Goal: Task Accomplishment & Management: Manage account settings

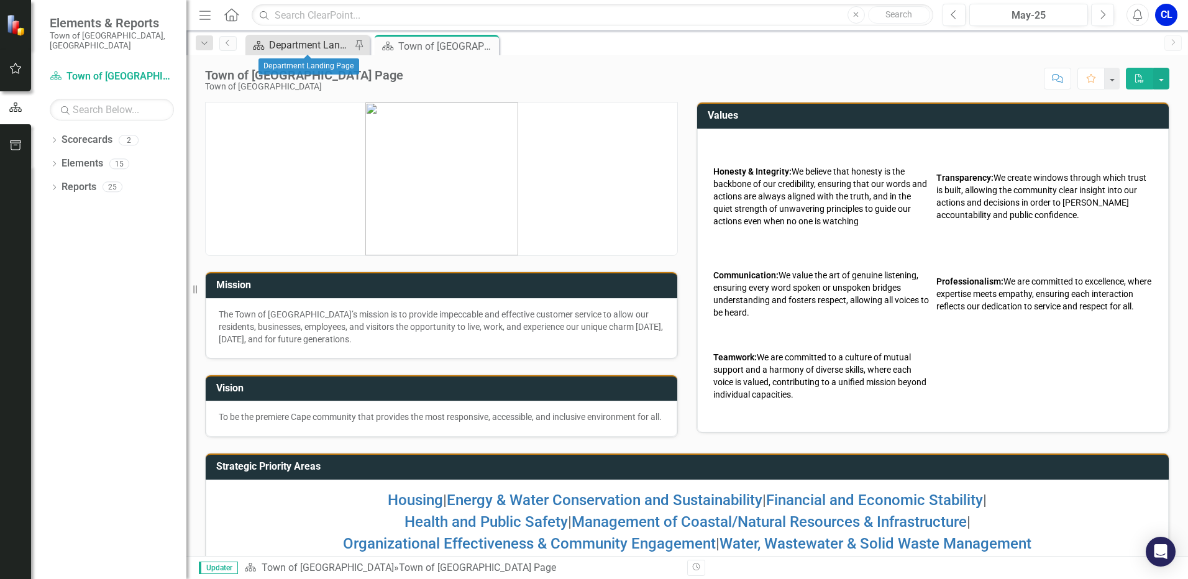
click at [271, 47] on div "Department Landing Page" at bounding box center [310, 45] width 82 height 16
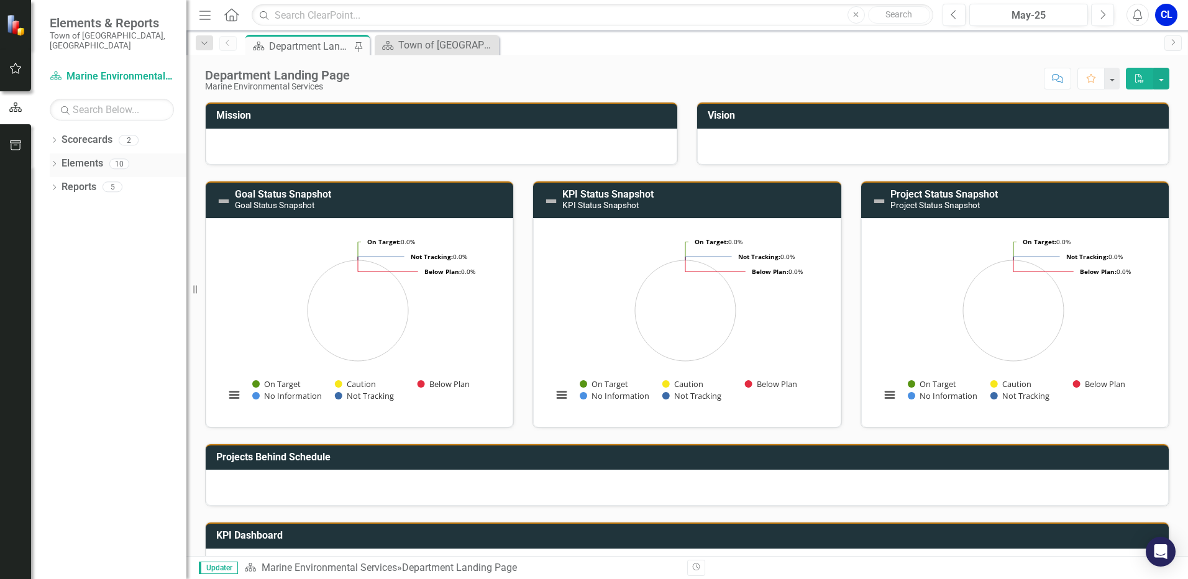
click at [52, 162] on icon "Dropdown" at bounding box center [54, 165] width 9 height 7
click at [58, 209] on icon "Dropdown" at bounding box center [60, 212] width 9 height 7
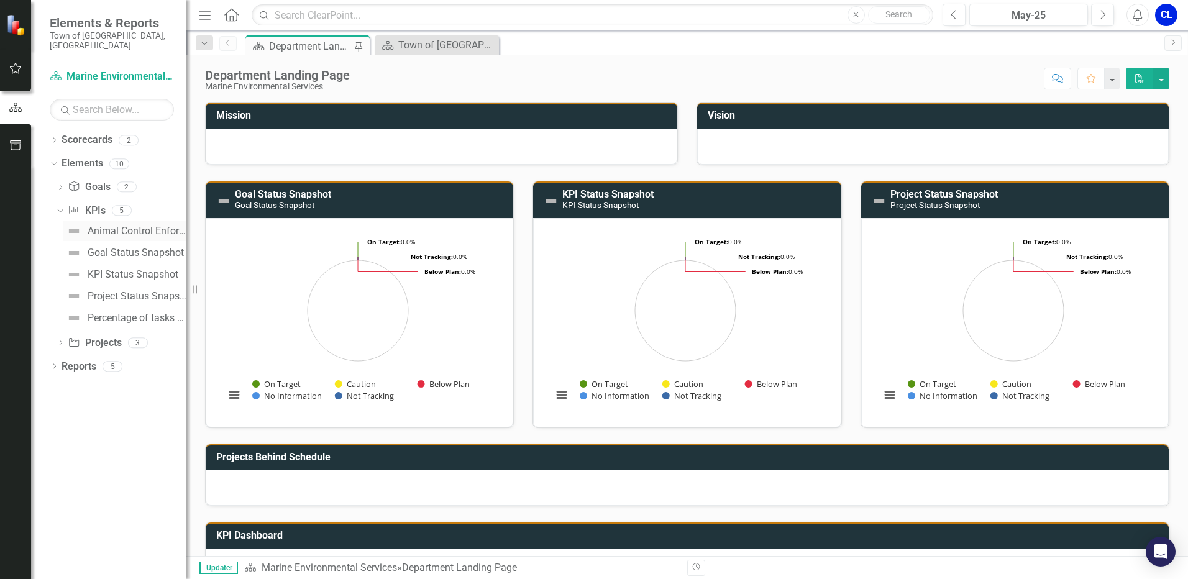
click at [152, 226] on div "Animal Control Enforcement/Dogs on Town Beaches [DATE] - [DATE]: Reduce calls f…" at bounding box center [137, 231] width 99 height 11
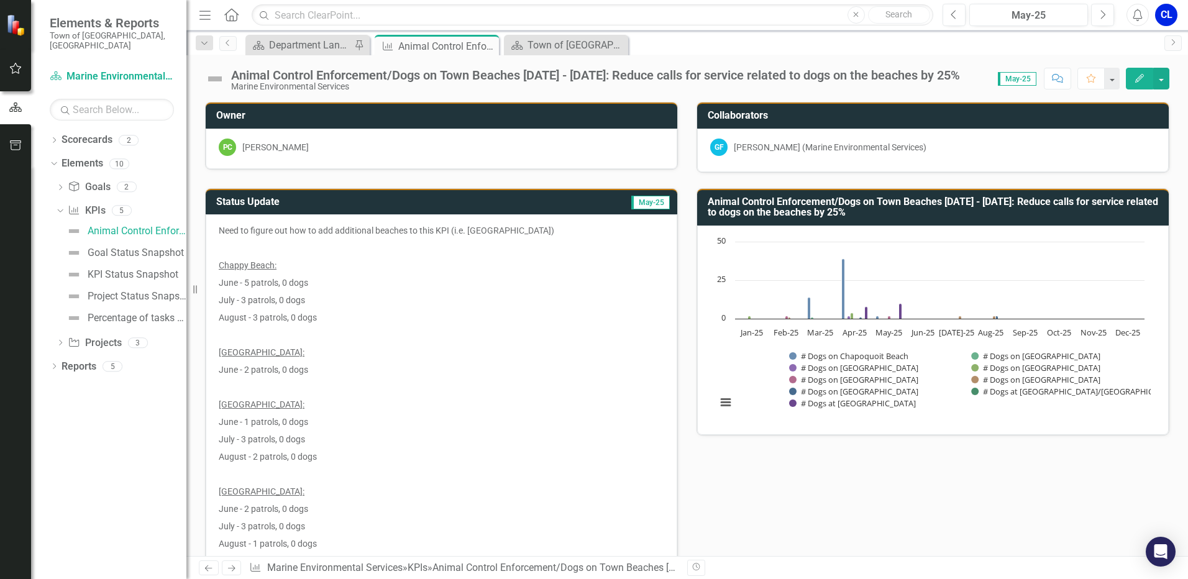
click at [1136, 71] on button "Edit" at bounding box center [1139, 79] width 27 height 22
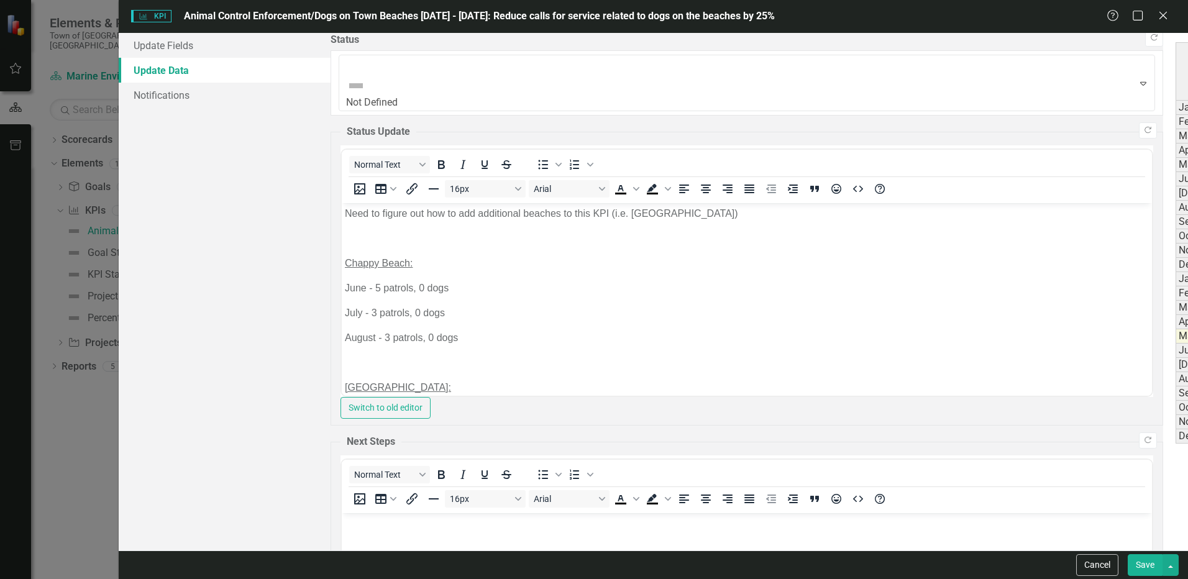
type textarea "14"
type textarea "13"
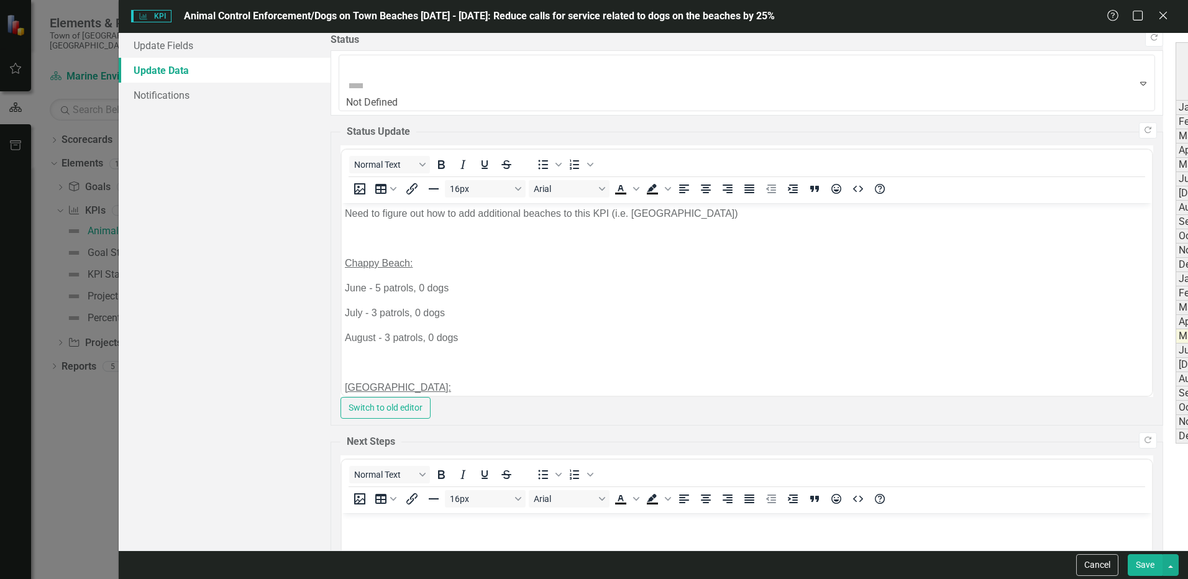
type textarea "9"
type textarea "0"
type textarea "4"
type textarea "0"
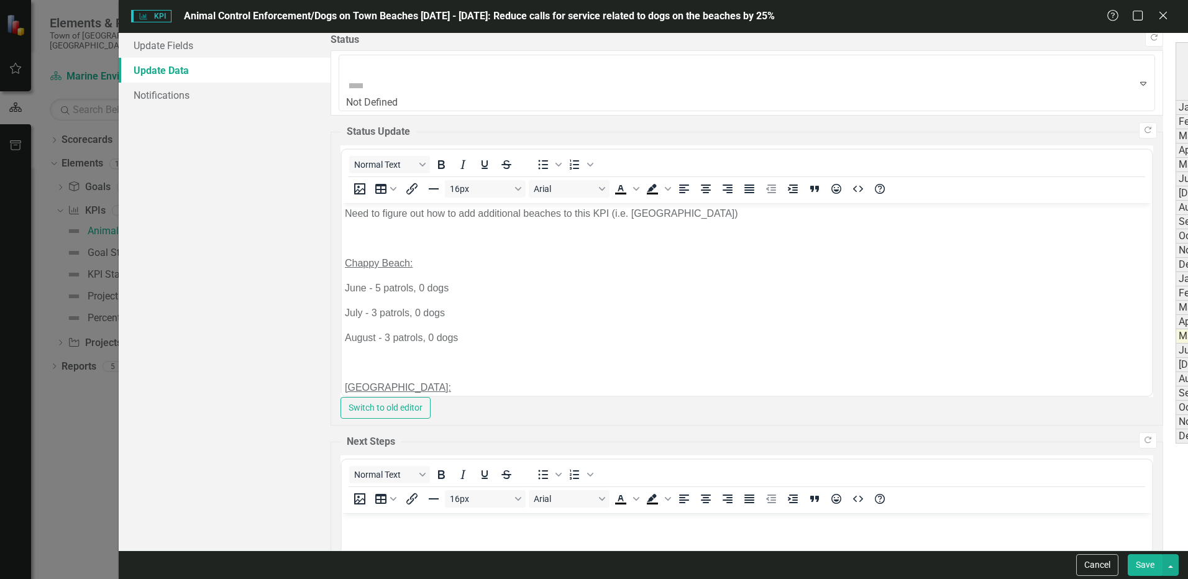
click at [1176, 157] on div "Period Status # Monthly Patrols # Dogs on Chapoquoit Beach # Dogs on [GEOGRAPHI…" at bounding box center [1176, 242] width 0 height 401
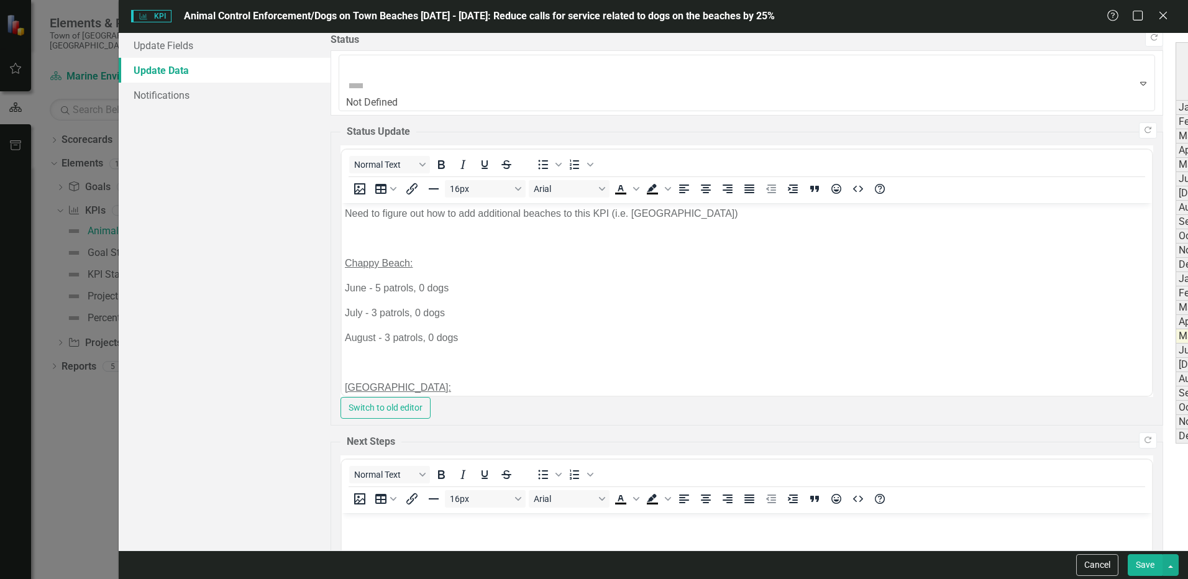
type textarea "3"
type textarea "0"
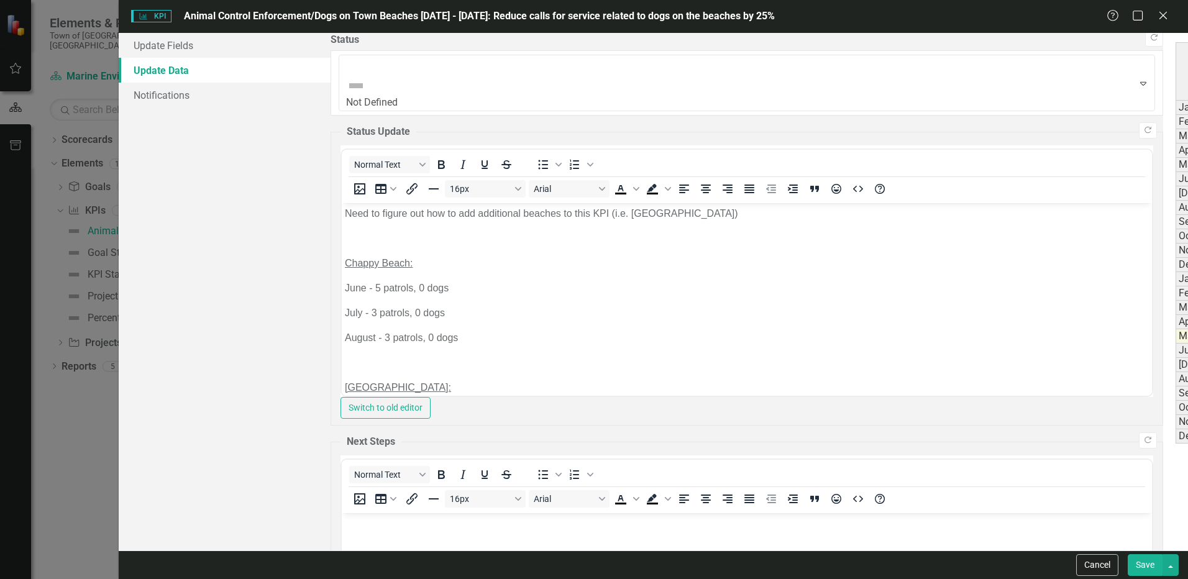
click at [1176, 200] on div "Period Status # Monthly Patrols # Dogs on Chapoquoit Beach # Dogs on [GEOGRAPHI…" at bounding box center [1176, 242] width 0 height 401
type textarea "3"
type textarea "0"
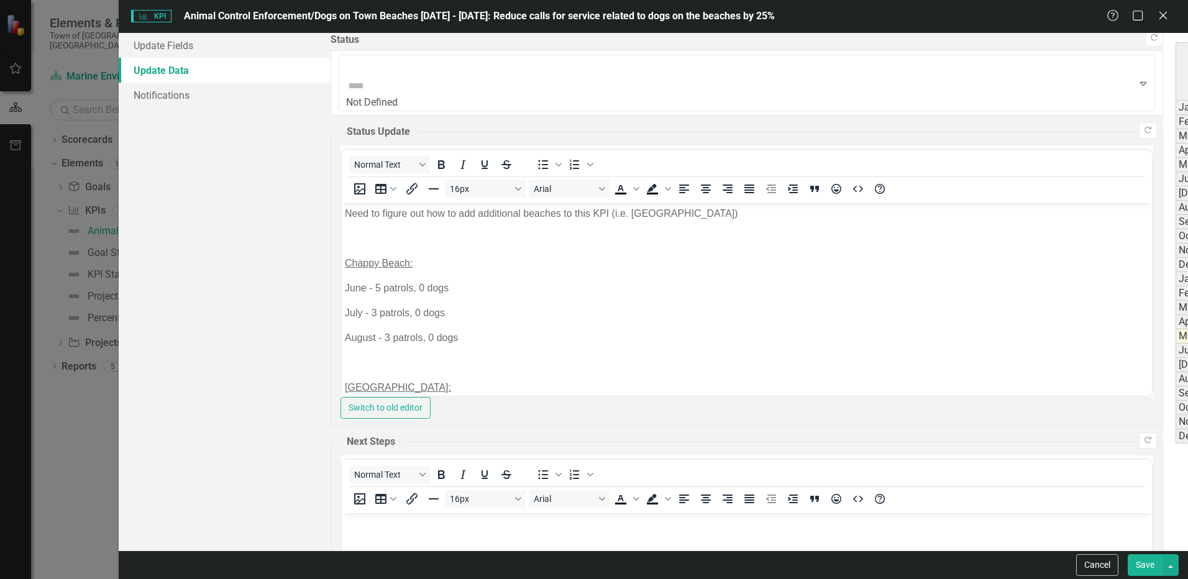
type textarea "0"
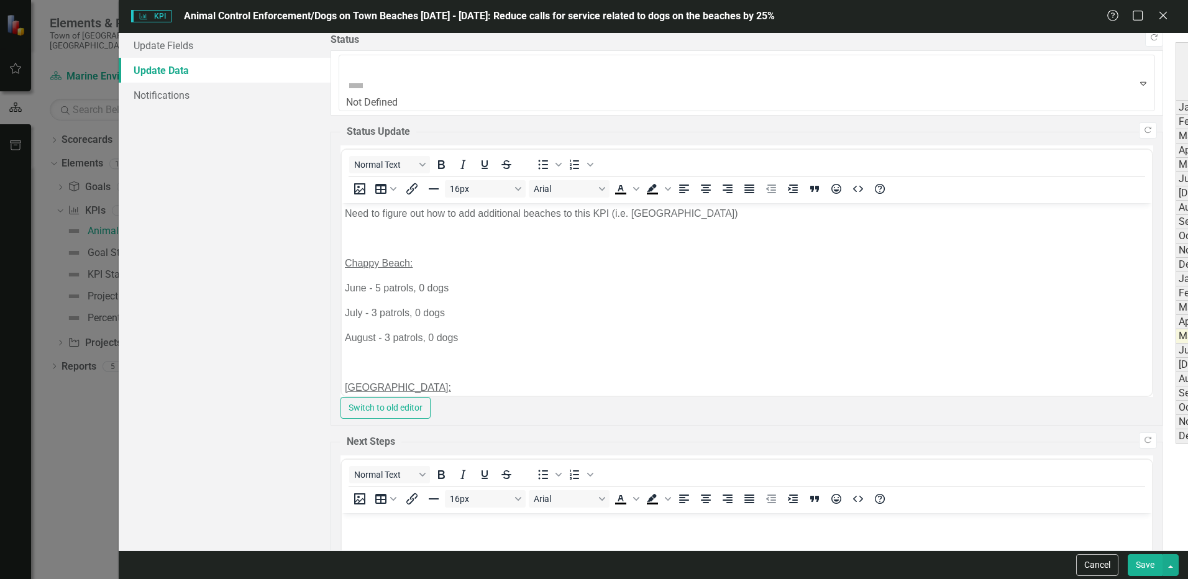
type textarea "0"
click at [1176, 200] on div "Period Status # Monthly Patrols # Dogs on Chapoquoit Beach # Dogs on [GEOGRAPHI…" at bounding box center [1176, 242] width 0 height 401
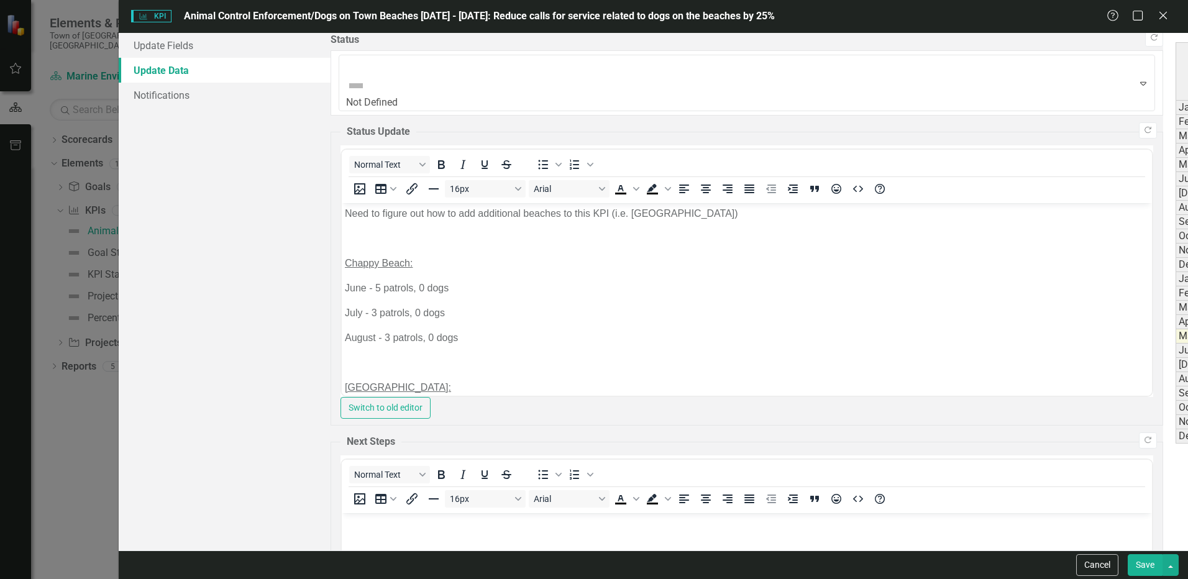
type textarea "0"
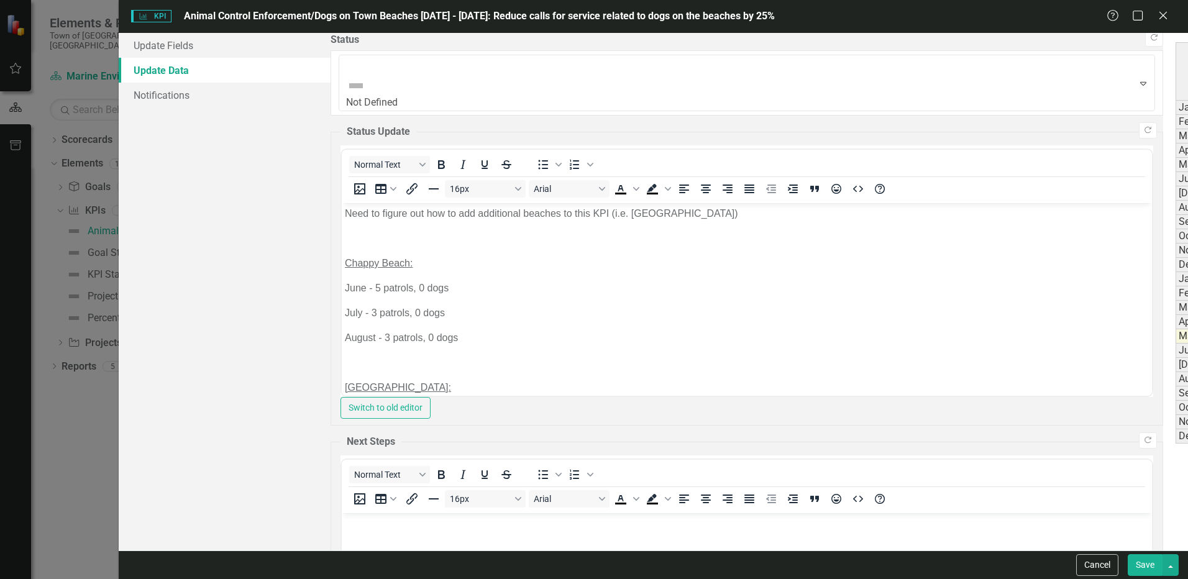
type textarea "2"
click at [152, 55] on link "Update Fields" at bounding box center [225, 45] width 212 height 25
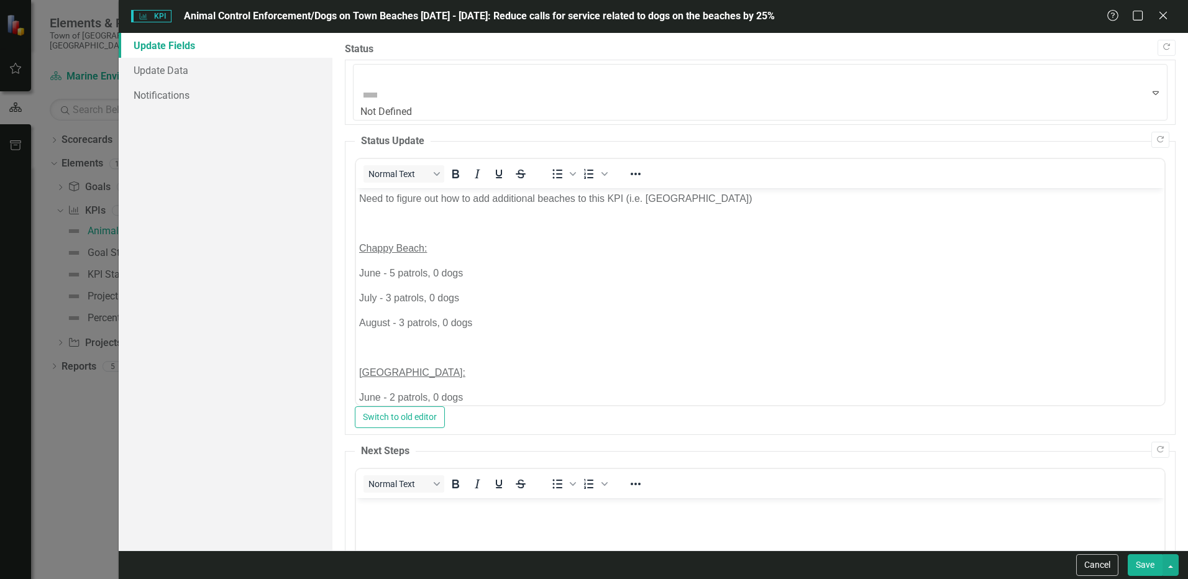
click at [697, 191] on p "Need to figure out how to add additional beaches to this KPI (i.e. [GEOGRAPHIC_…" at bounding box center [760, 198] width 802 height 15
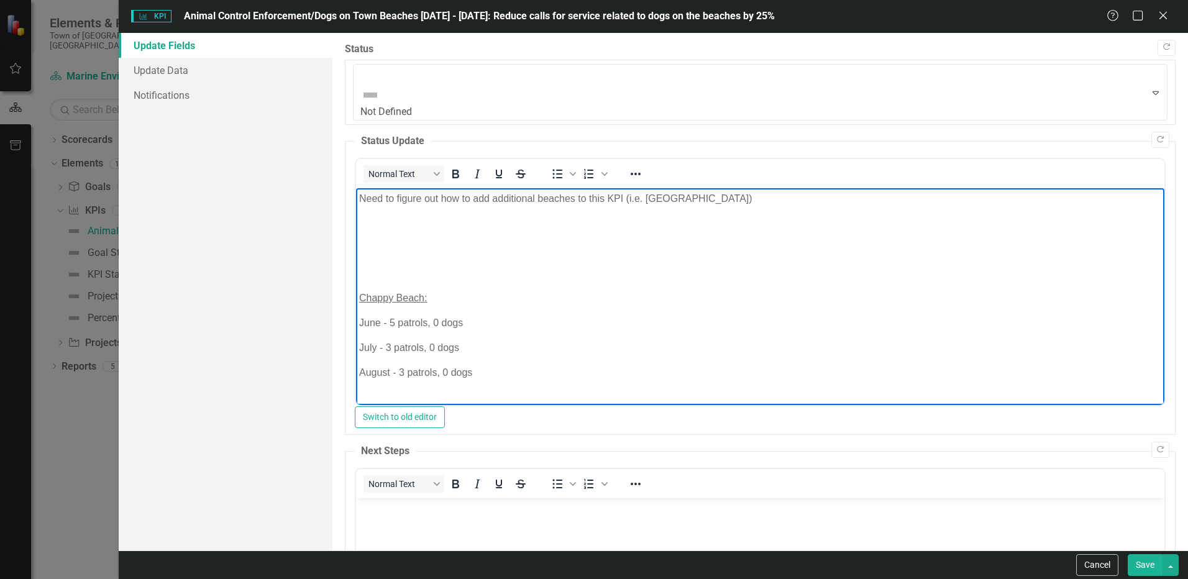
paste body "Rich Text Area. Press ALT-0 for help."
click at [380, 244] on p "June - 1 patrols, 0 dogs" at bounding box center [760, 248] width 802 height 15
click at [398, 221] on p "Rich Text Area. Press ALT-0 for help." at bounding box center [760, 223] width 802 height 15
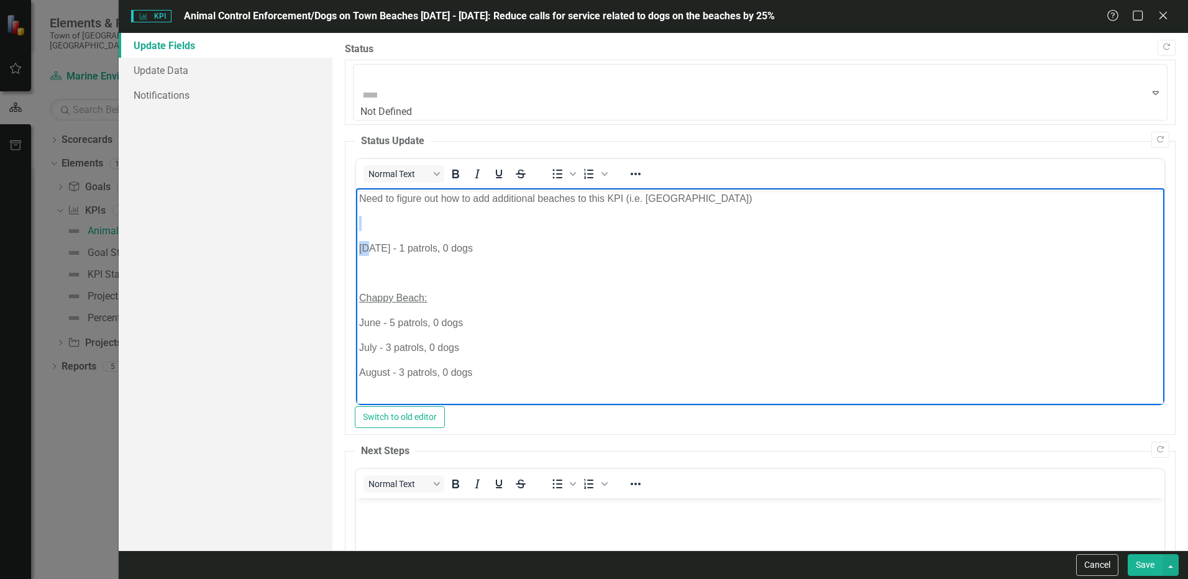
click at [369, 222] on p "Rich Text Area. Press ALT-0 for help." at bounding box center [760, 223] width 802 height 15
click at [513, 245] on p "[DATE] - 1 patrols, 0 dogs" at bounding box center [760, 248] width 802 height 15
drag, startPoint x: 378, startPoint y: 327, endPoint x: 388, endPoint y: 311, distance: 18.4
click at [378, 326] on p "June - 5 patrols, 0 dogs" at bounding box center [760, 323] width 802 height 15
click at [374, 344] on p "July - 3 patrols, 0 dogs" at bounding box center [760, 348] width 802 height 15
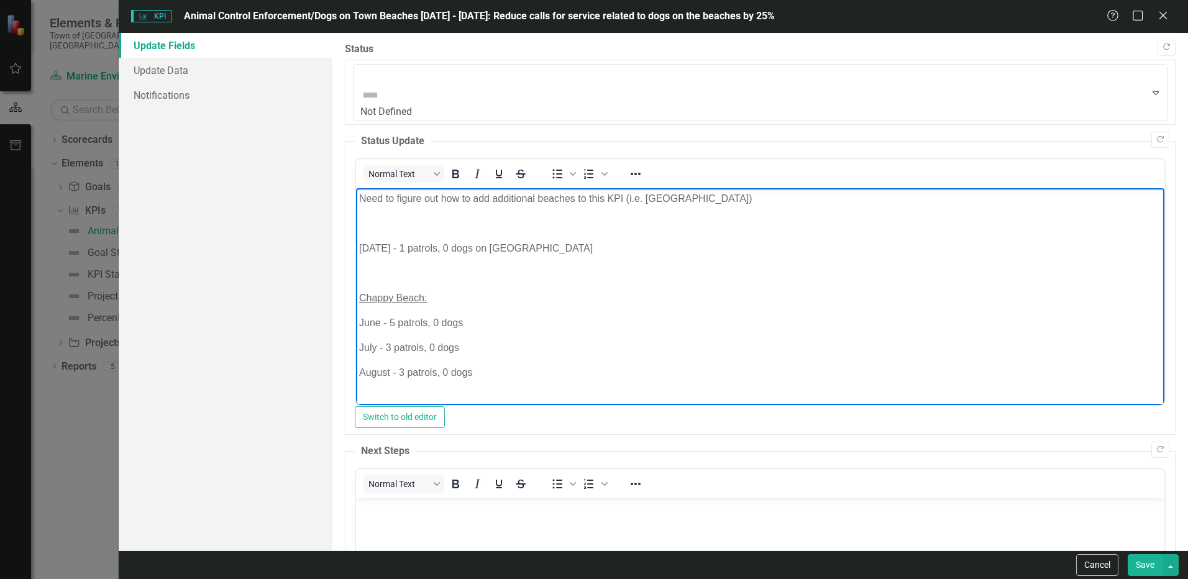
click at [375, 280] on p "Rich Text Area. Press ALT-0 for help." at bounding box center [760, 273] width 802 height 15
click at [360, 266] on p "2025" at bounding box center [760, 273] width 802 height 15
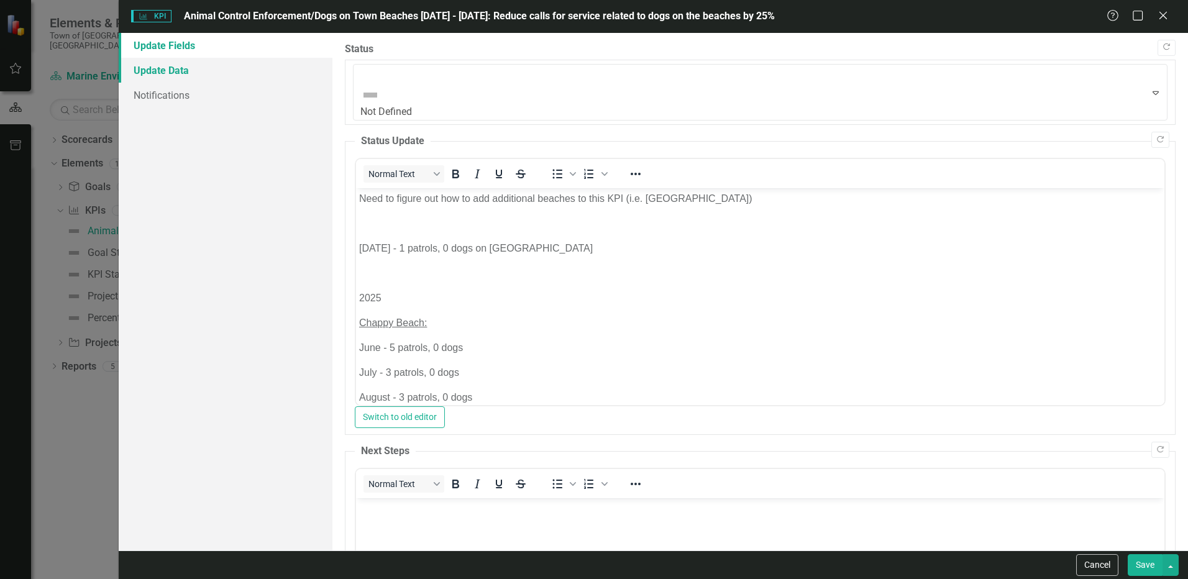
click at [176, 68] on link "Update Data" at bounding box center [226, 70] width 214 height 25
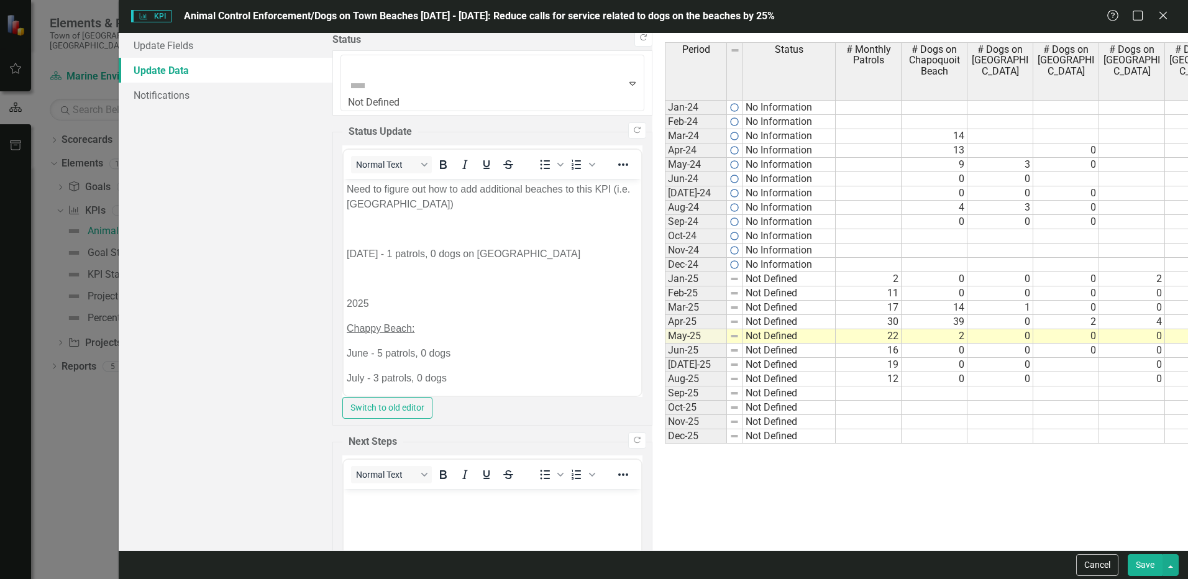
type textarea "12"
type textarea "0"
type textarea "3"
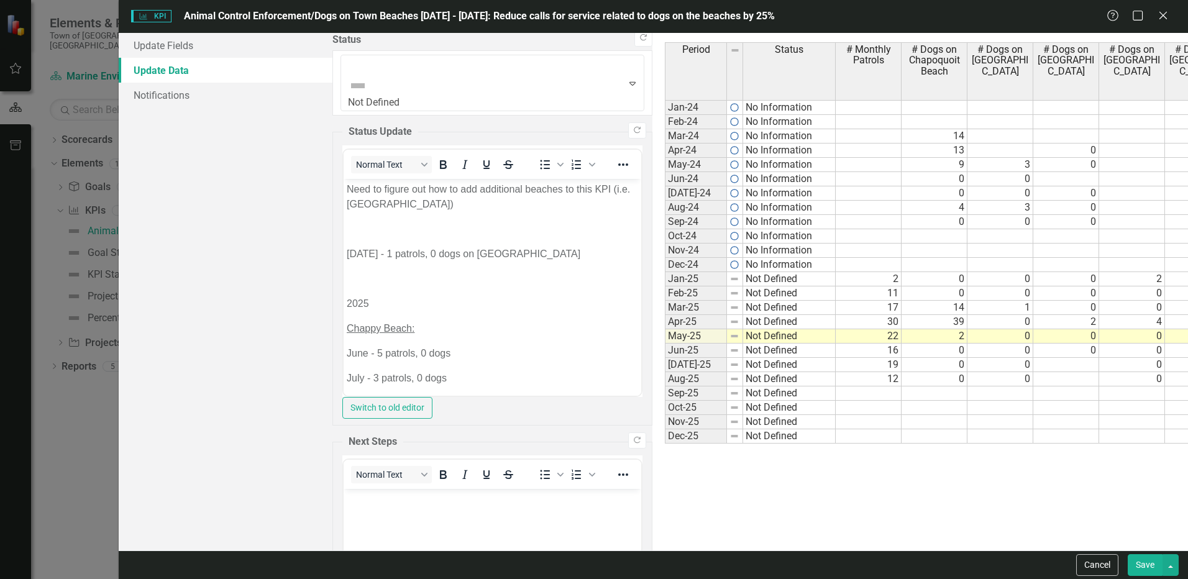
type textarea "0"
click at [665, 194] on td "[DATE]-24" at bounding box center [696, 193] width 62 height 14
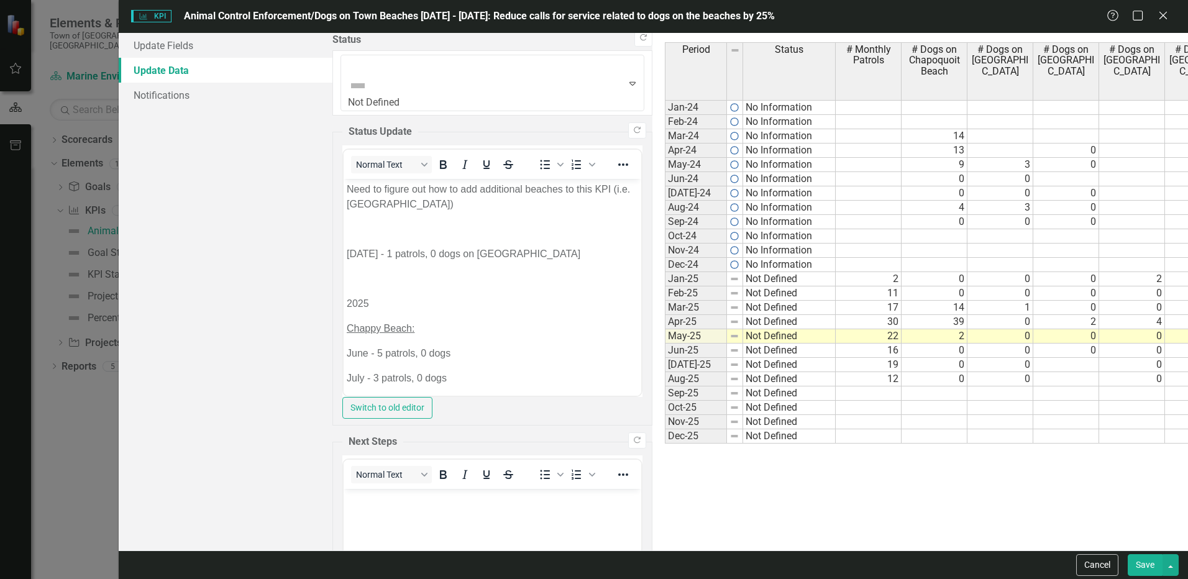
click at [836, 147] on td at bounding box center [869, 151] width 66 height 14
click at [836, 135] on td at bounding box center [869, 136] width 66 height 14
click at [836, 150] on td at bounding box center [869, 151] width 66 height 14
type textarea "11"
click at [836, 180] on td at bounding box center [869, 179] width 66 height 14
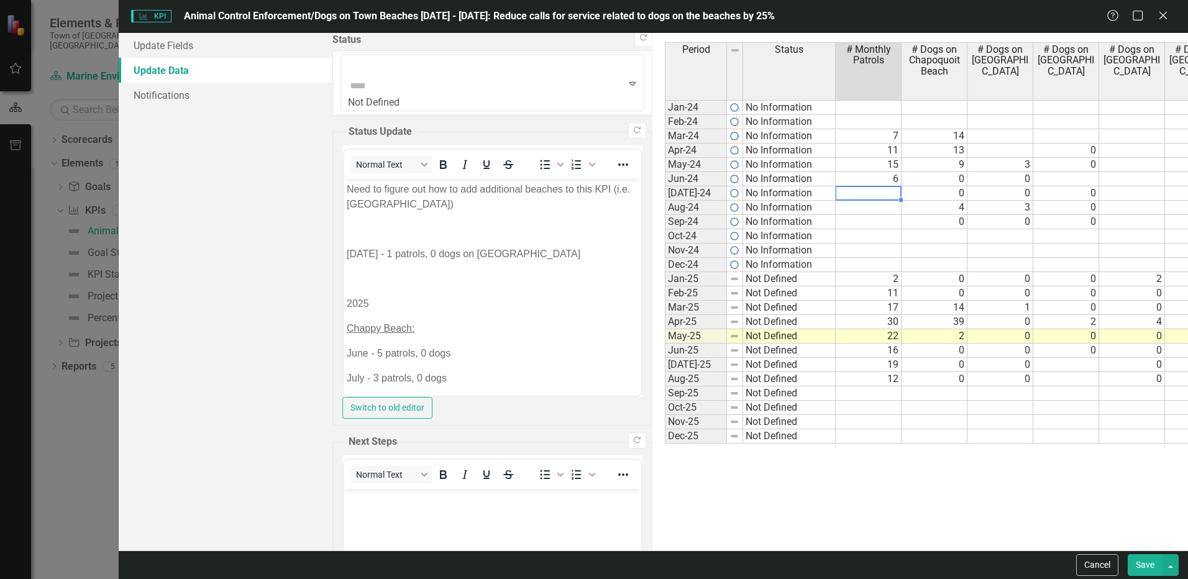
click at [836, 188] on td at bounding box center [869, 193] width 66 height 14
click at [665, 213] on div "Period Status # Monthly Patrols # Dogs on Chapoquoit Beach # Dogs on [GEOGRAPHI…" at bounding box center [665, 242] width 0 height 401
click at [836, 225] on td at bounding box center [869, 222] width 66 height 14
click at [836, 251] on td at bounding box center [869, 251] width 66 height 14
click at [1099, 152] on td at bounding box center [1132, 151] width 66 height 14
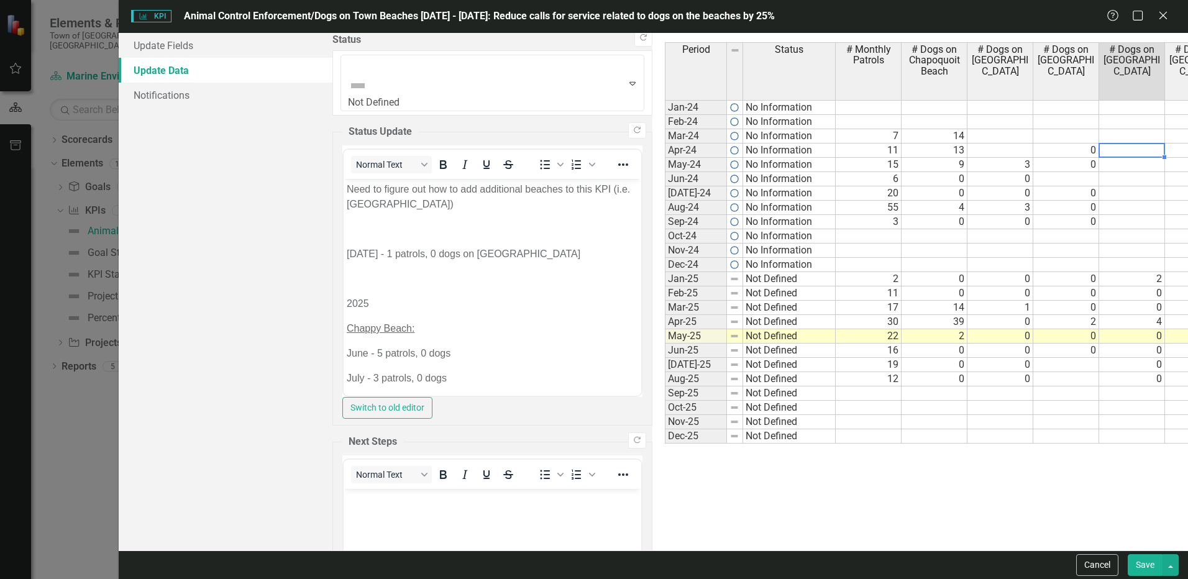
click at [665, 129] on div "Period Status # Monthly Patrols # Dogs on Chapoquoit Beach # Dogs on [GEOGRAPHI…" at bounding box center [665, 242] width 0 height 401
click at [1099, 148] on td at bounding box center [1132, 151] width 66 height 14
type textarea "1"
type textarea "0"
click at [1099, 204] on td at bounding box center [1132, 208] width 66 height 14
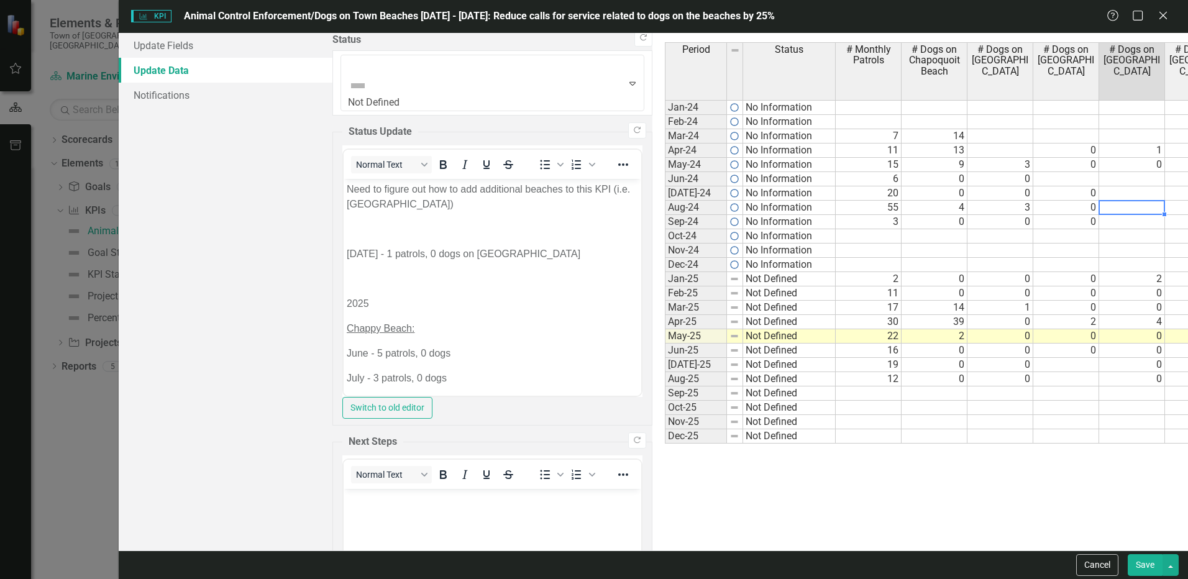
click at [665, 193] on td "[DATE]-24" at bounding box center [696, 193] width 62 height 14
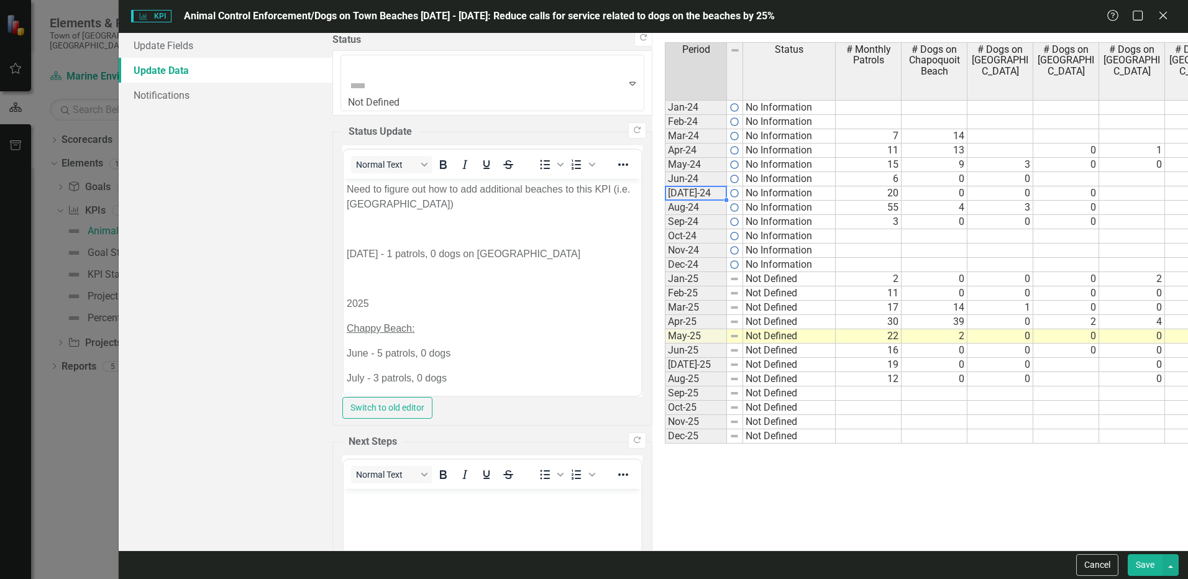
click at [1099, 194] on td at bounding box center [1132, 193] width 66 height 14
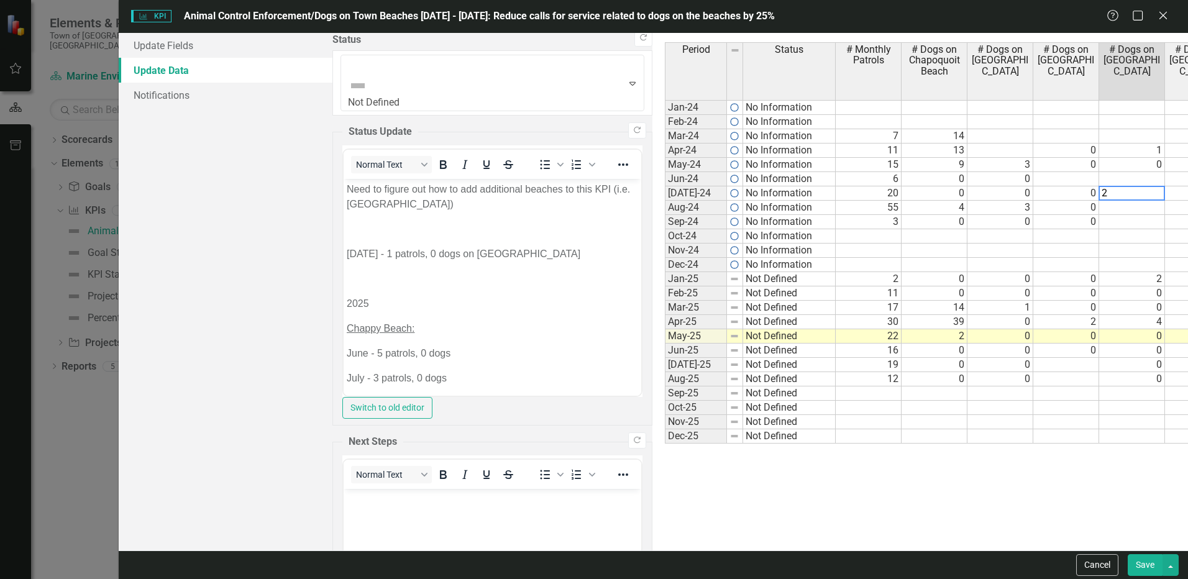
type textarea "2"
click at [1099, 234] on td at bounding box center [1132, 236] width 66 height 14
click at [709, 489] on div "Period Status # Monthly Patrols # Dogs on Chapoquoit Beach # Dogs on [GEOGRAPHI…" at bounding box center [1080, 291] width 830 height 499
click at [1140, 562] on button "Save" at bounding box center [1145, 565] width 35 height 22
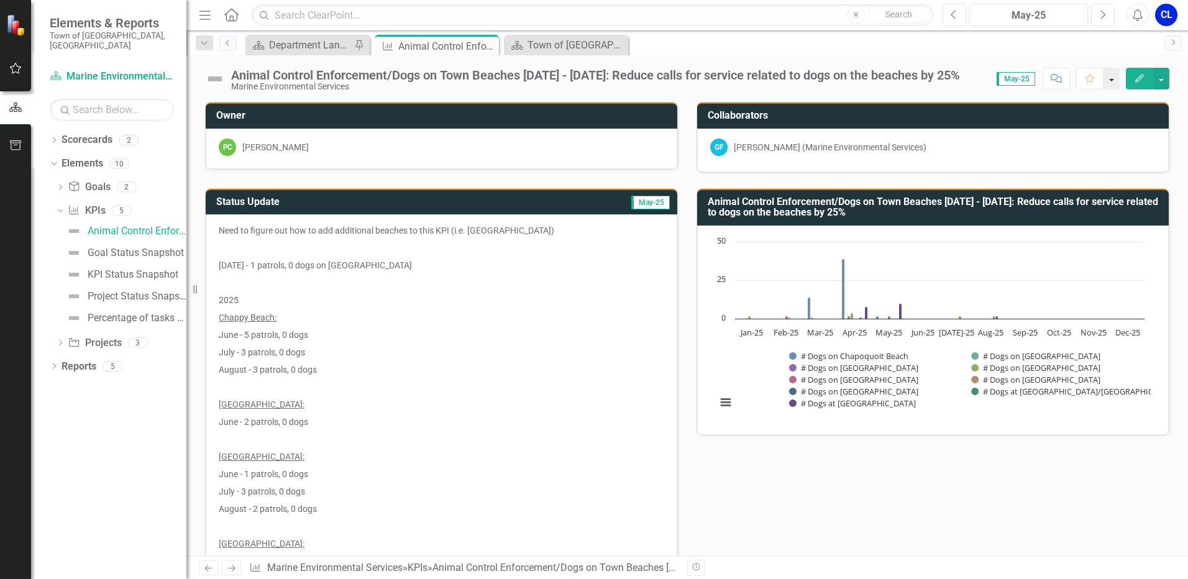
click at [1109, 81] on button "button" at bounding box center [1112, 79] width 16 height 22
click at [1162, 75] on button "button" at bounding box center [1161, 79] width 16 height 22
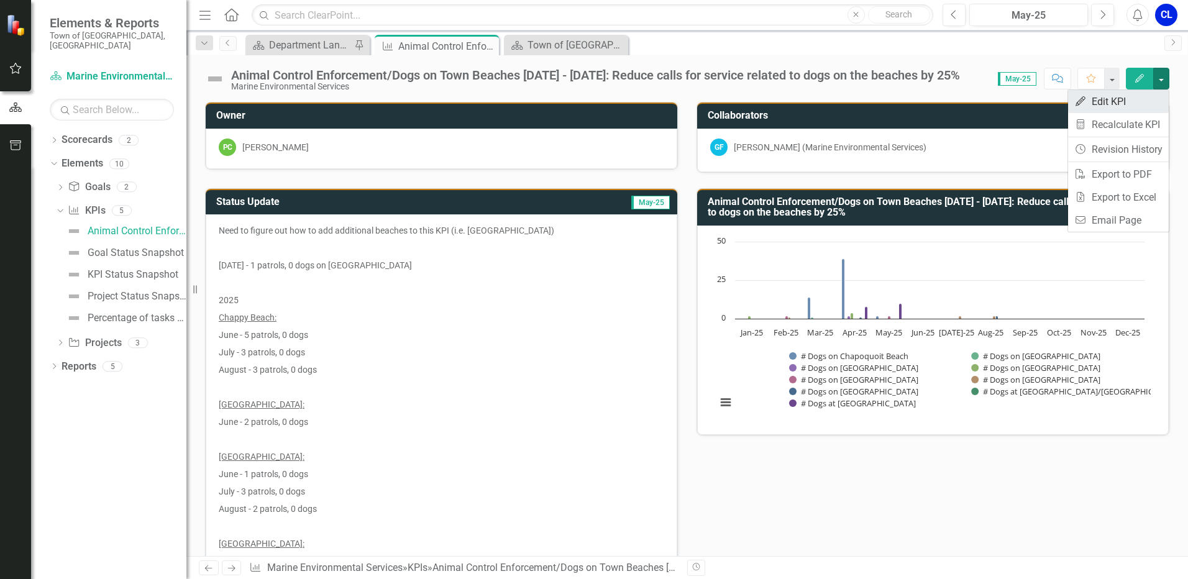
click at [1134, 99] on link "Edit Edit KPI" at bounding box center [1118, 101] width 101 height 23
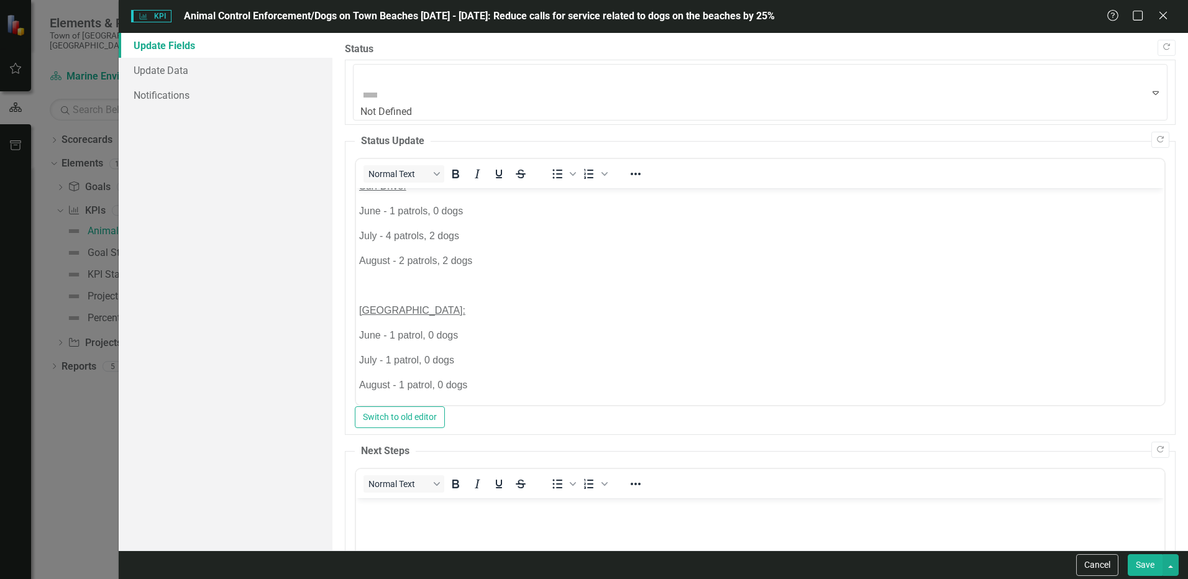
scroll to position [908, 0]
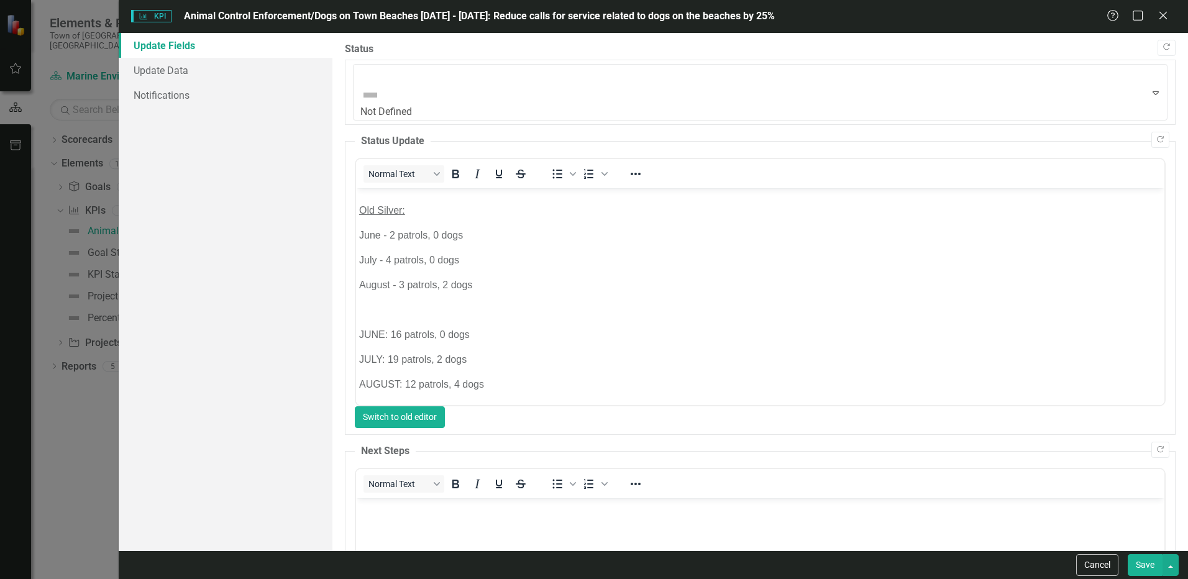
click at [445, 406] on button "Switch to old editor" at bounding box center [400, 417] width 90 height 22
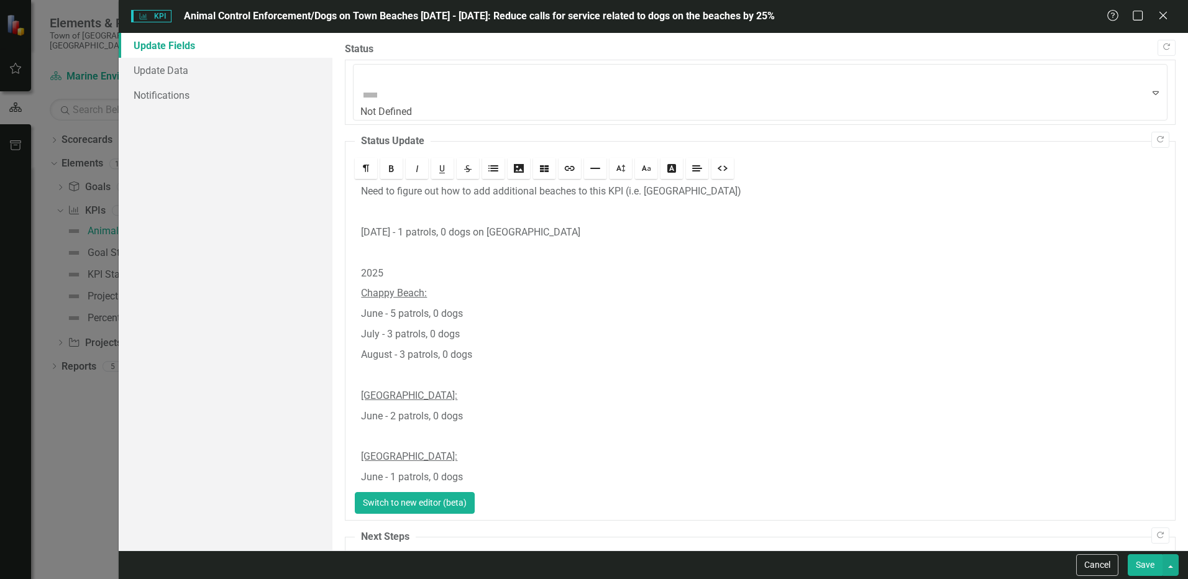
click at [475, 492] on button "Switch to new editor (beta)" at bounding box center [415, 503] width 120 height 22
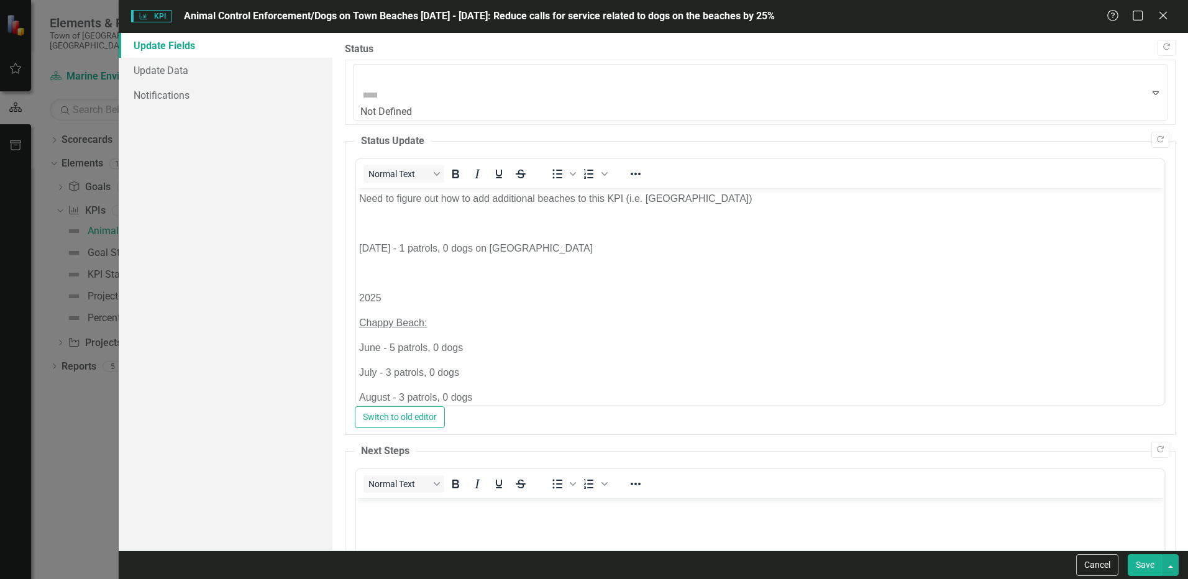
scroll to position [0, 0]
click at [169, 78] on link "Update Data" at bounding box center [226, 70] width 214 height 25
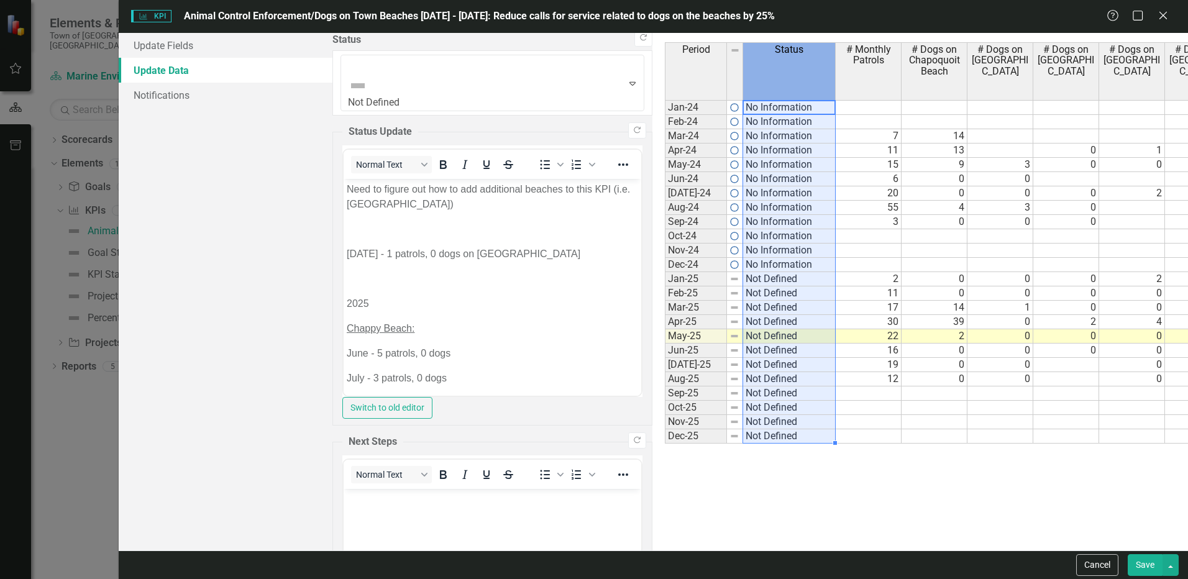
click at [743, 70] on th "Status" at bounding box center [789, 71] width 93 height 58
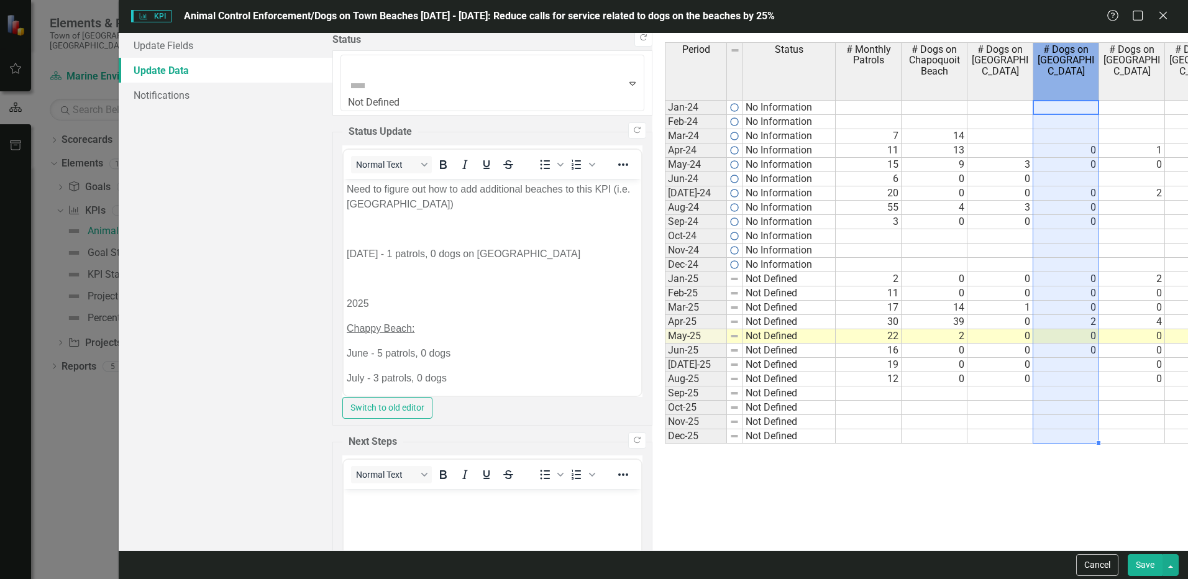
drag, startPoint x: 1174, startPoint y: 62, endPoint x: 754, endPoint y: 93, distance: 420.6
click at [1033, 93] on th "# Dogs on [GEOGRAPHIC_DATA]" at bounding box center [1066, 71] width 66 height 58
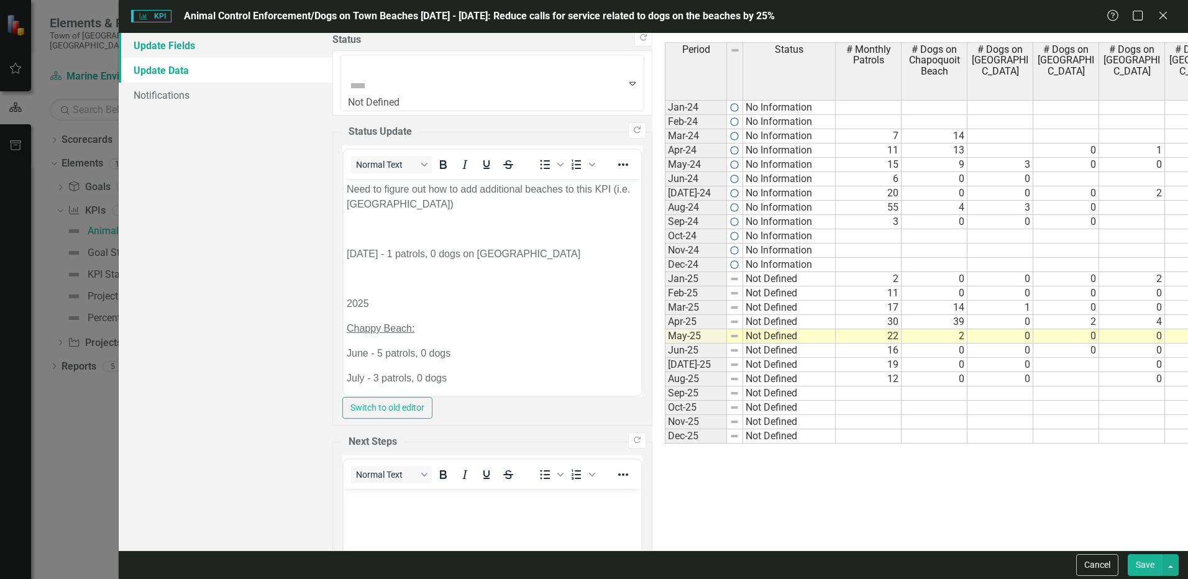
click at [183, 48] on link "Update Fields" at bounding box center [226, 45] width 214 height 25
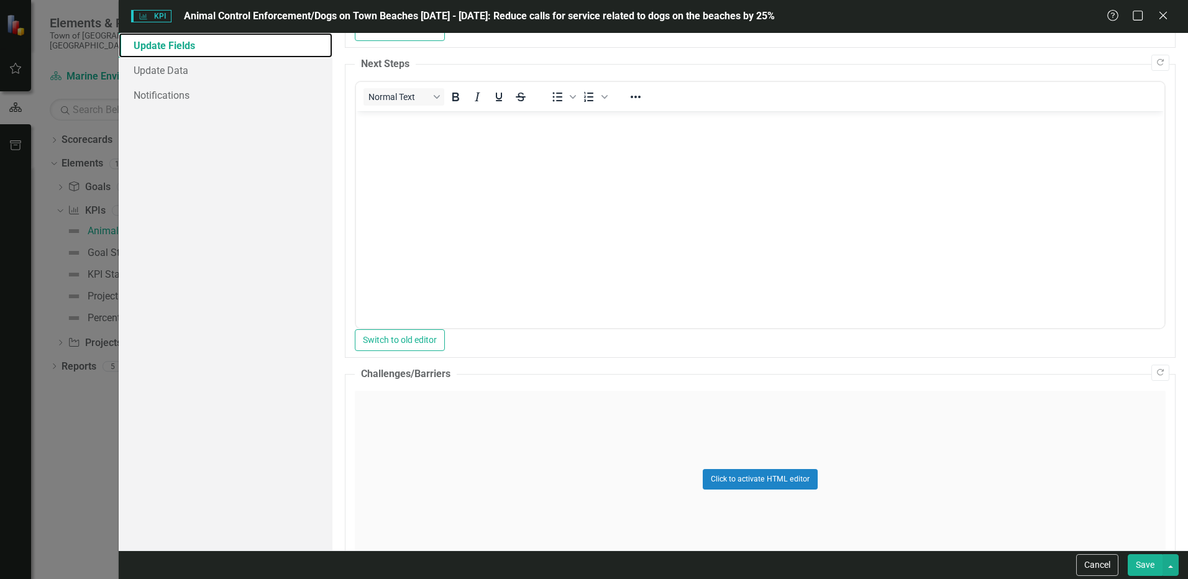
scroll to position [365, 0]
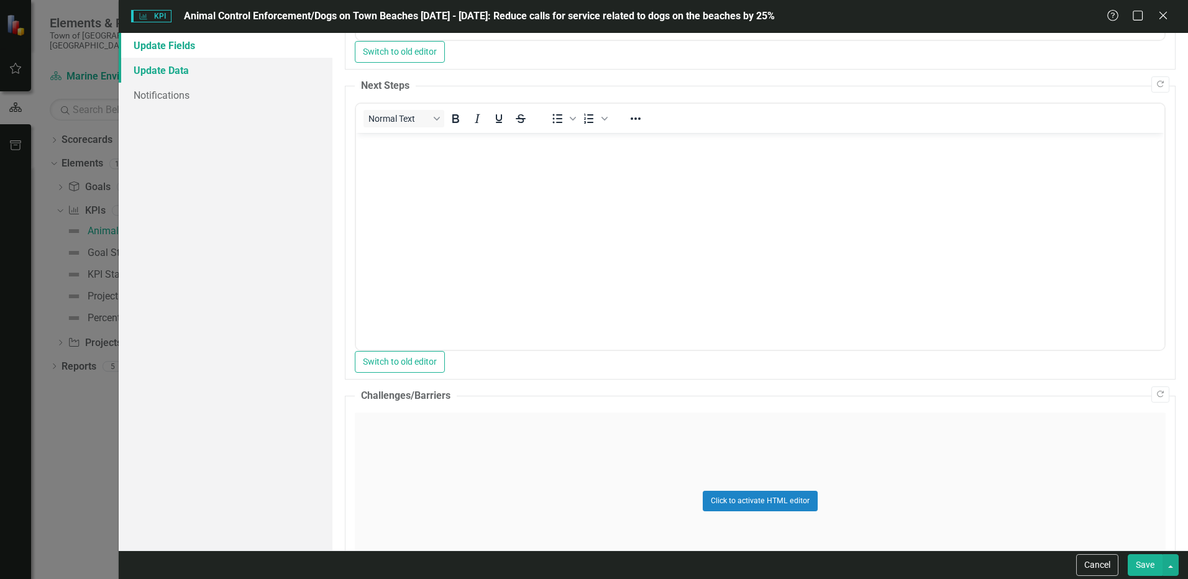
click at [186, 65] on link "Update Data" at bounding box center [226, 70] width 214 height 25
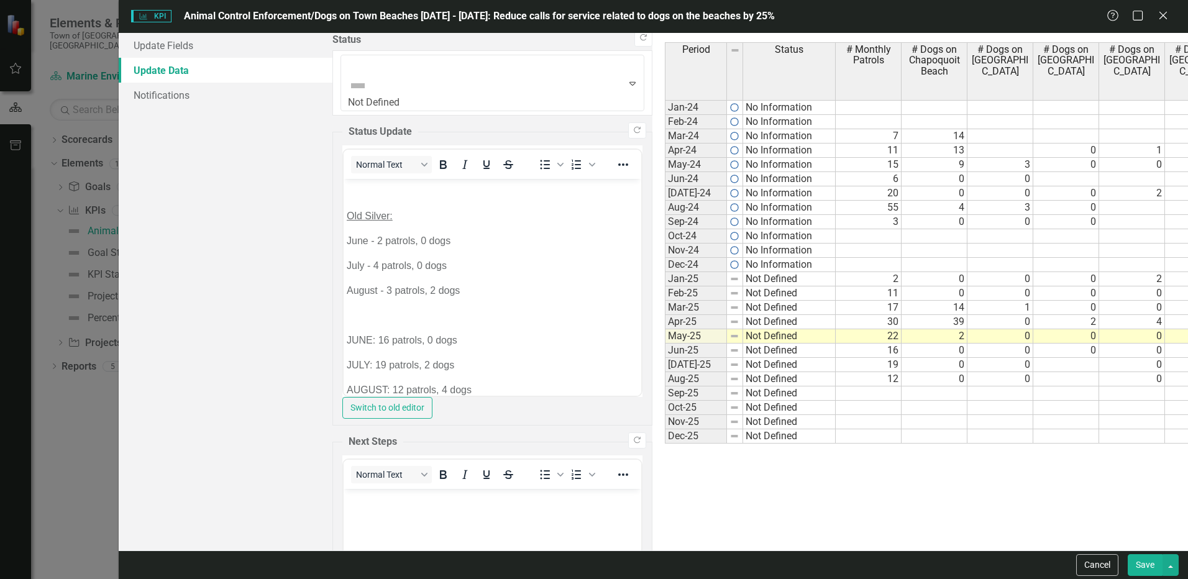
scroll to position [0, 0]
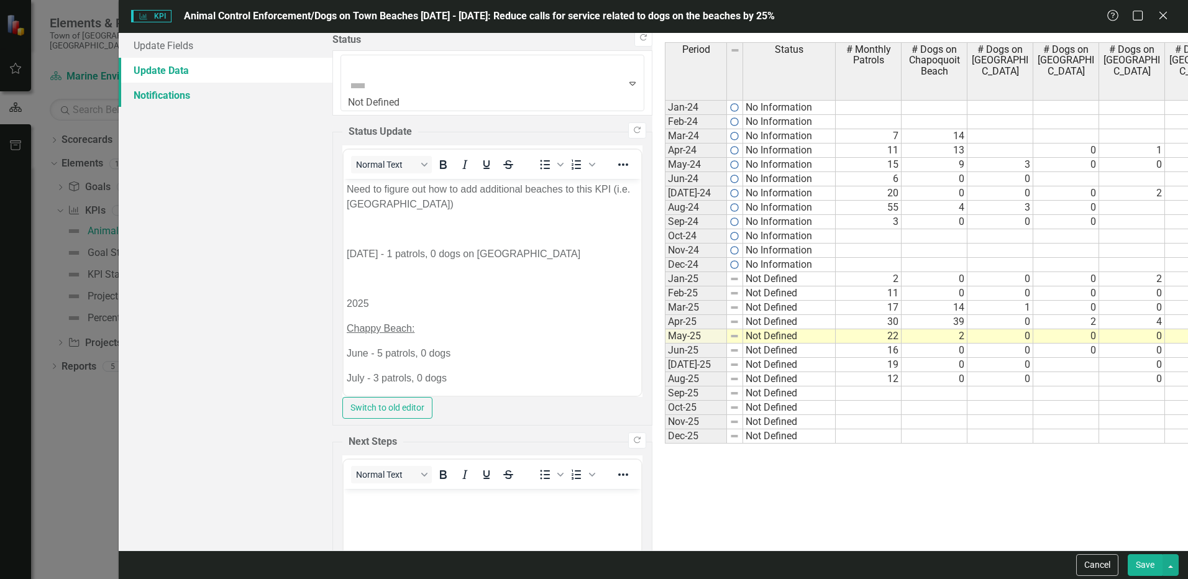
click at [176, 101] on link "Notifications" at bounding box center [226, 95] width 214 height 25
